Goal: Navigation & Orientation: Find specific page/section

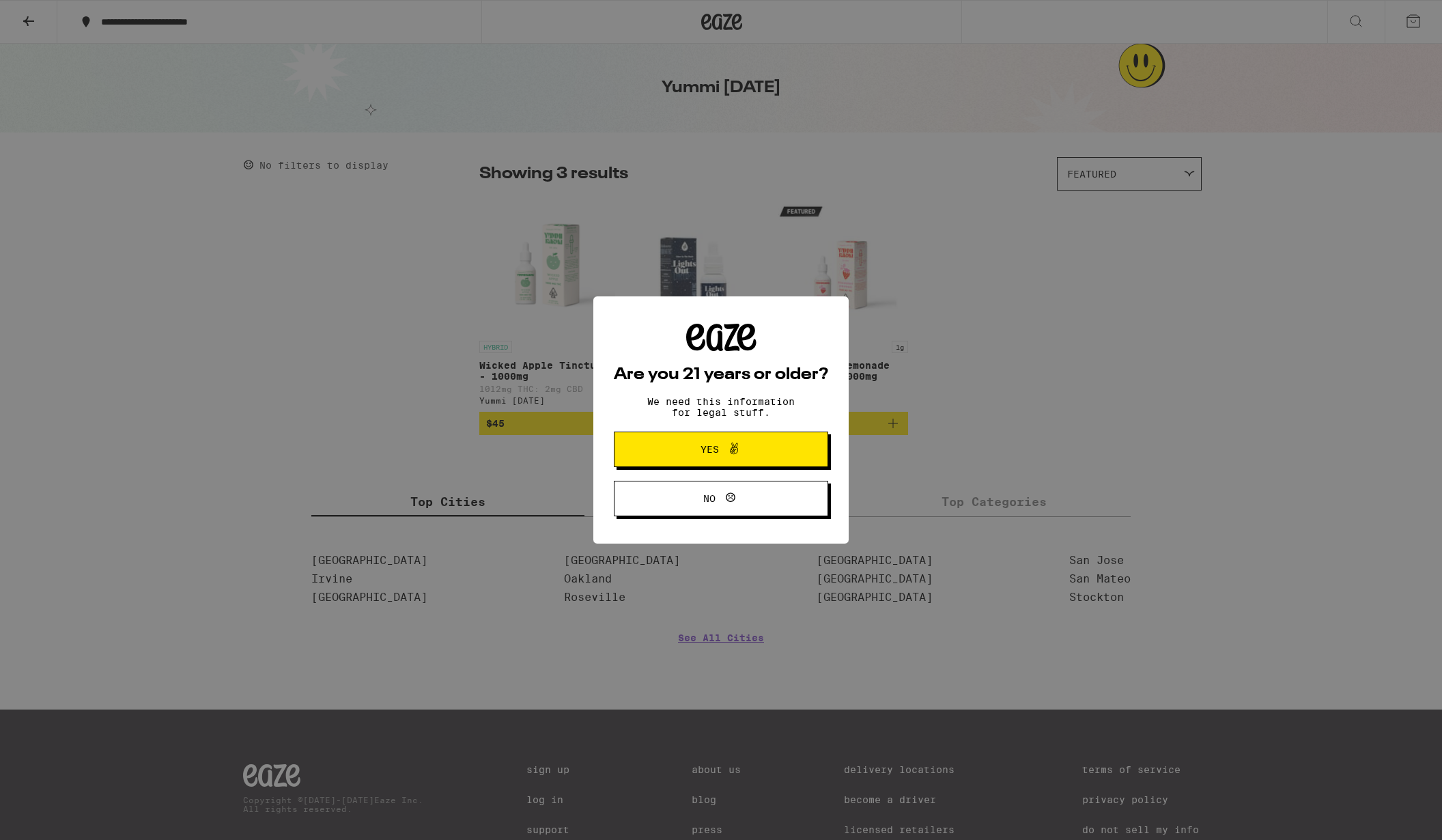
click at [737, 455] on icon at bounding box center [735, 449] width 17 height 17
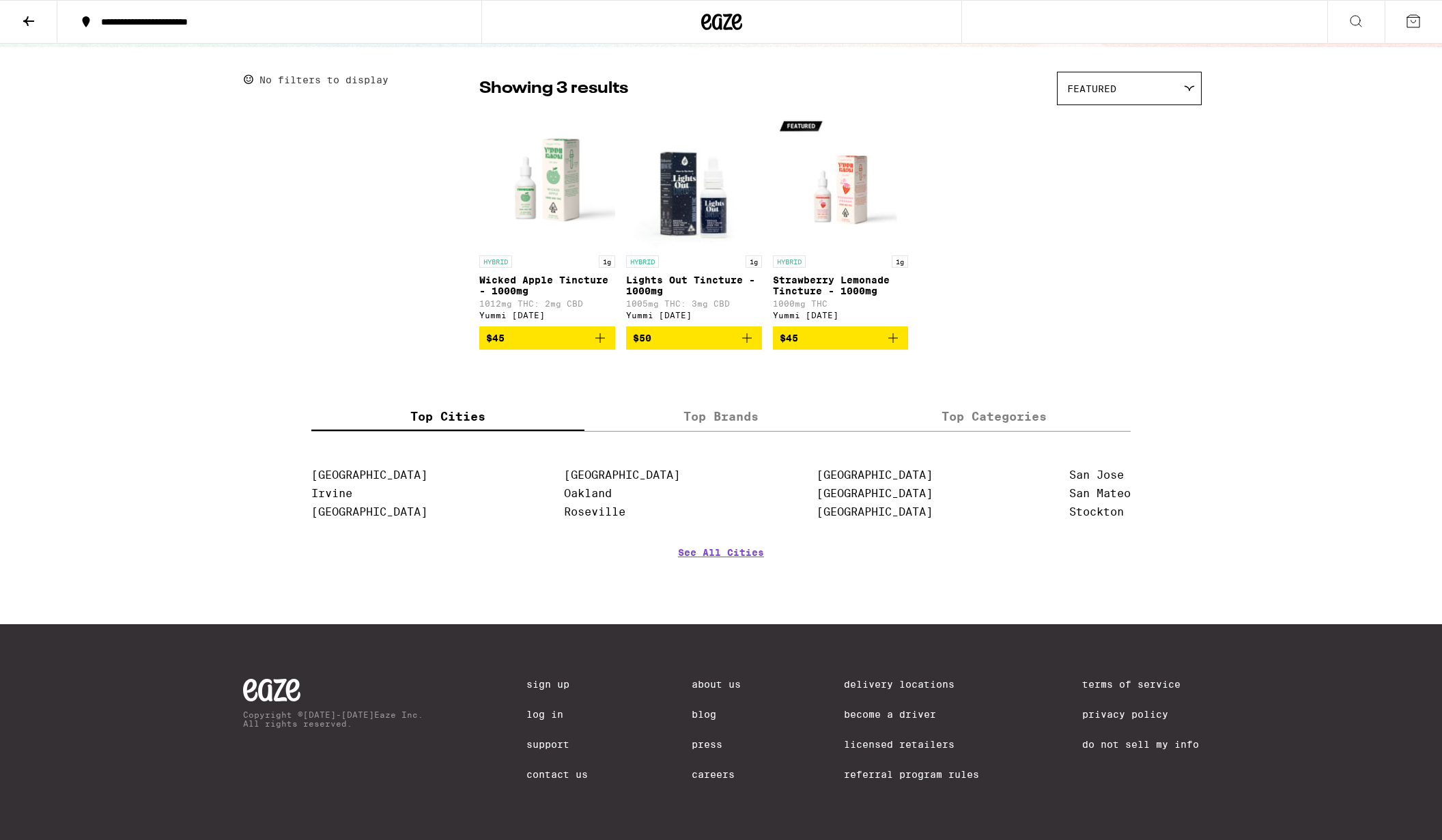
scroll to position [99, 0]
click at [717, 408] on label "Top Brands" at bounding box center [721, 415] width 273 height 29
click at [0, 0] on input "Top Brands" at bounding box center [0, 0] width 0 height 0
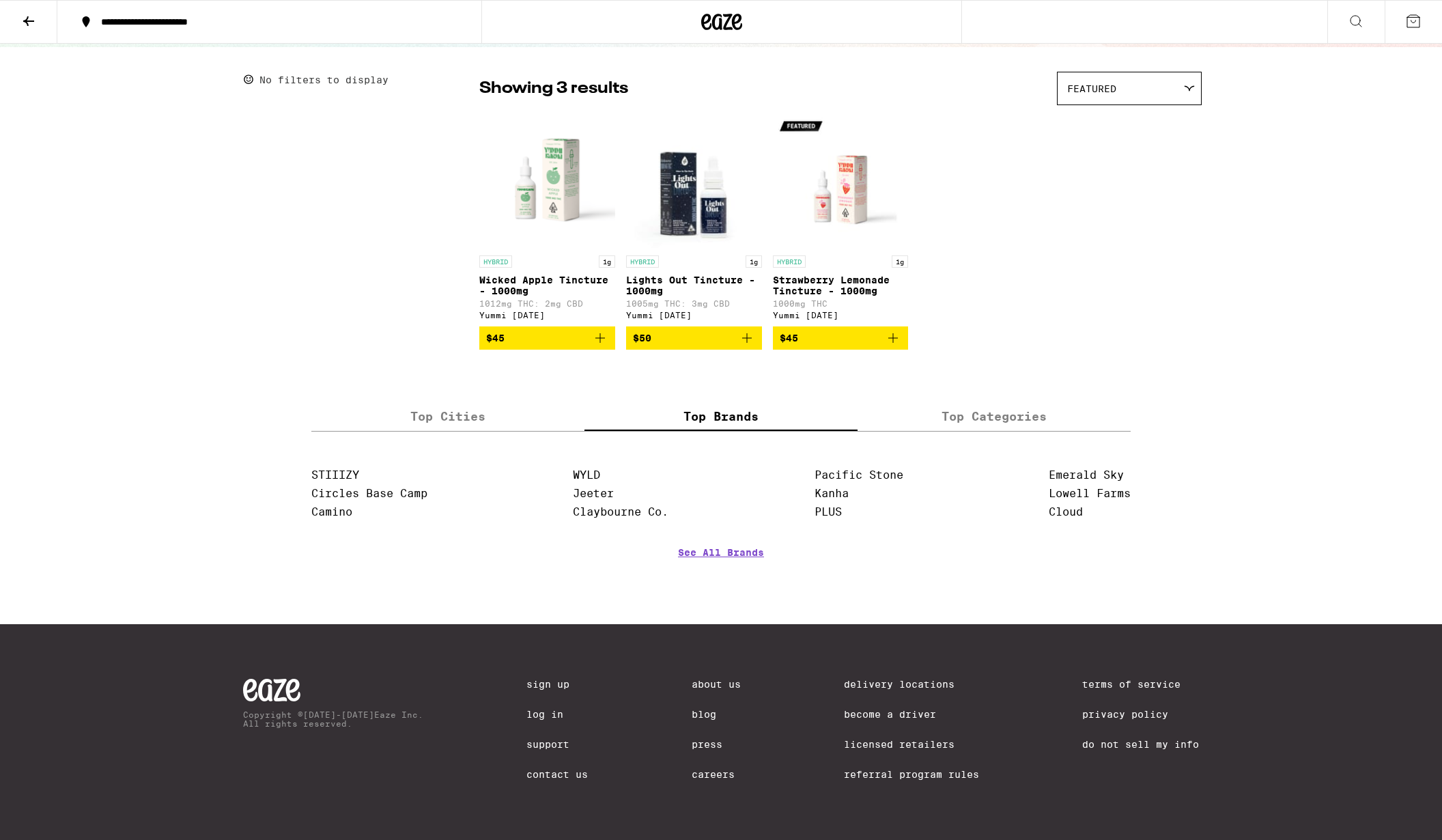
click at [947, 413] on label "Top Categories" at bounding box center [995, 415] width 273 height 29
click at [0, 0] on input "Top Categories" at bounding box center [0, 0] width 0 height 0
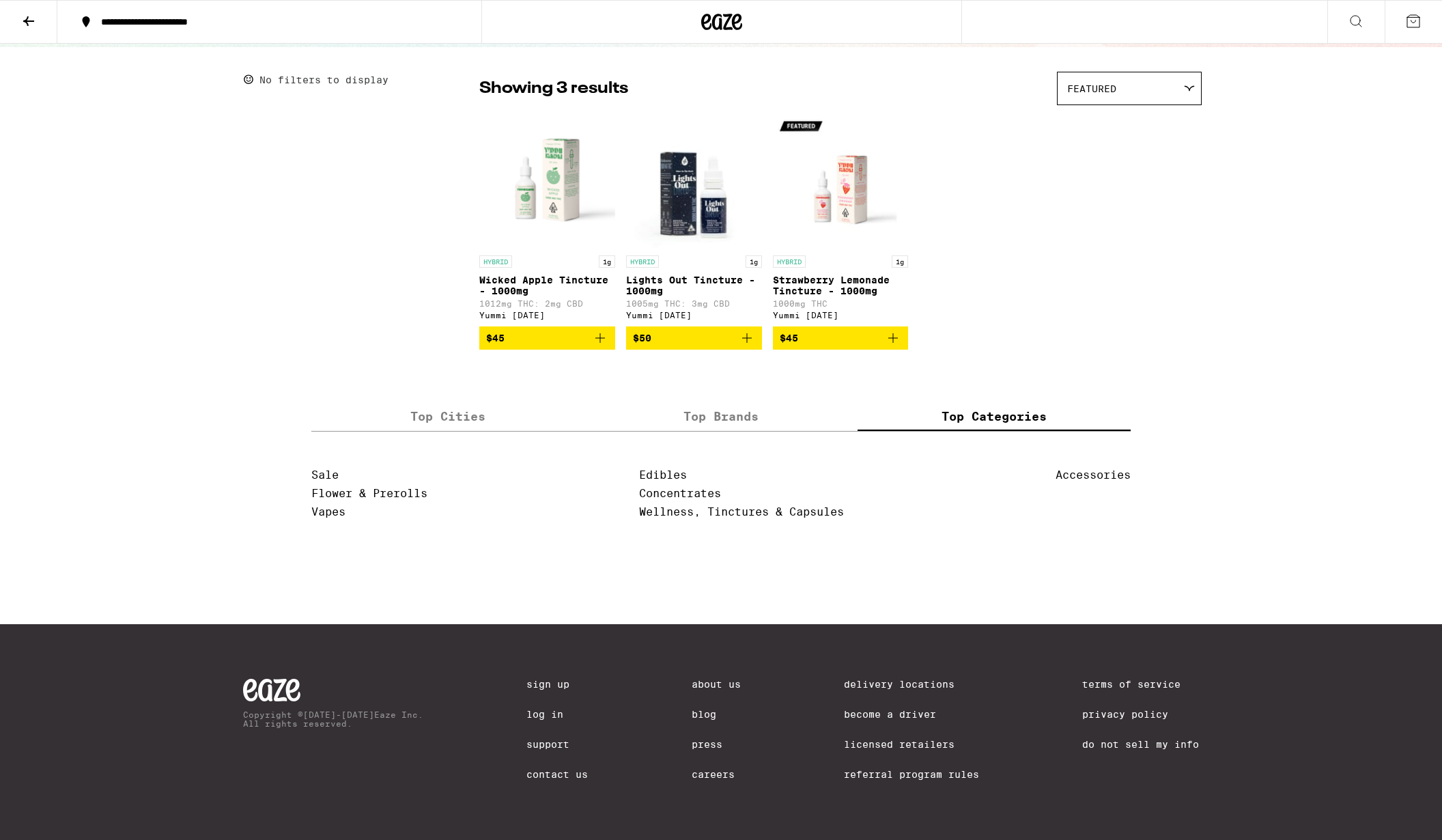
click at [444, 414] on label "Top Cities" at bounding box center [448, 415] width 273 height 29
click at [0, 0] on input "Top Cities" at bounding box center [0, 0] width 0 height 0
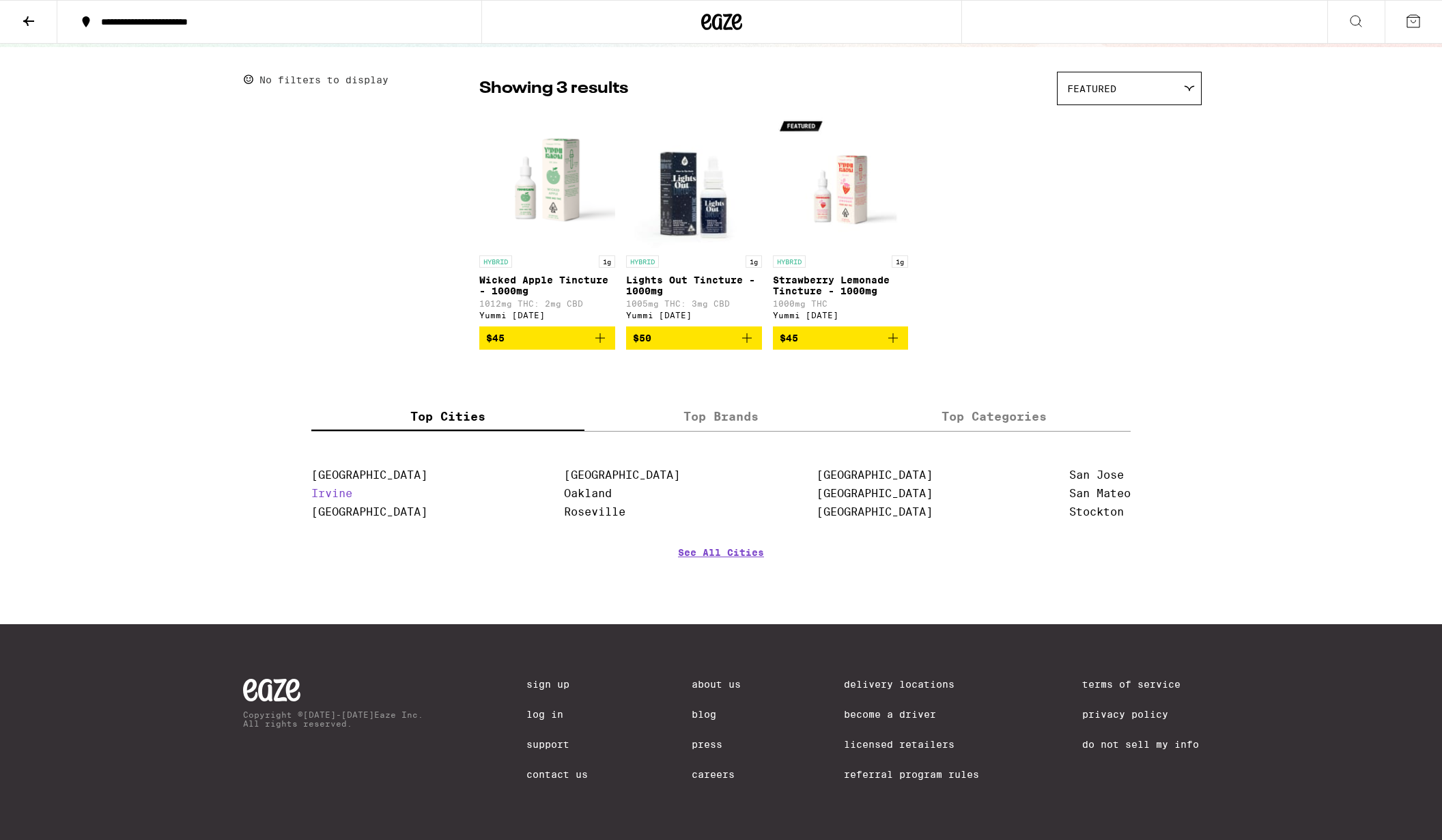
click at [336, 491] on link "Irvine" at bounding box center [332, 493] width 41 height 13
